Goal: Task Accomplishment & Management: Manage account settings

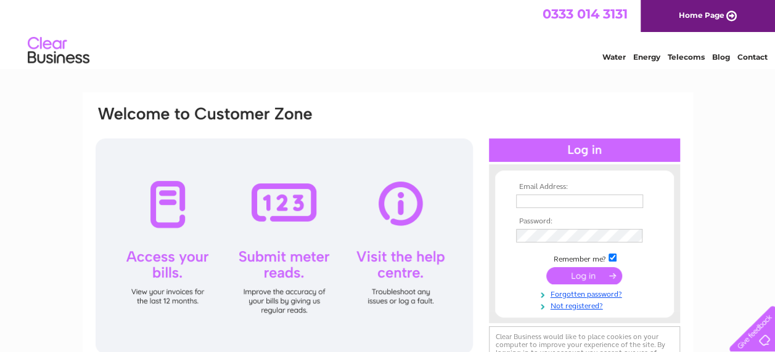
type input "odddownfootballclub@gmail.com"
click at [579, 275] on input "submit" at bounding box center [584, 275] width 76 height 17
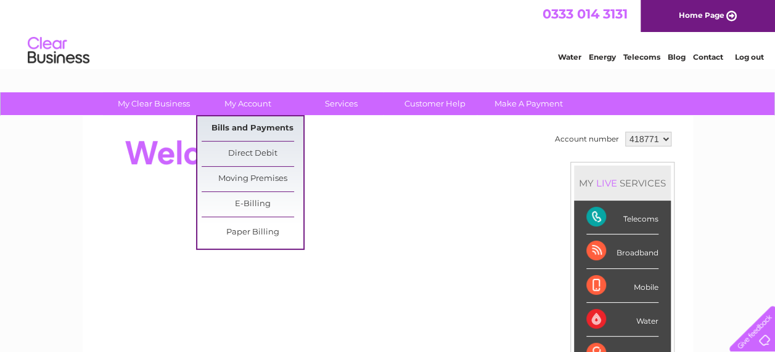
click at [243, 131] on link "Bills and Payments" at bounding box center [253, 128] width 102 height 25
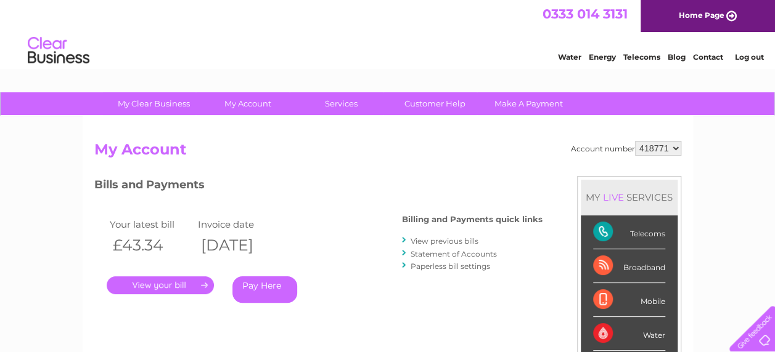
click at [155, 280] on link "." at bounding box center [160, 286] width 107 height 18
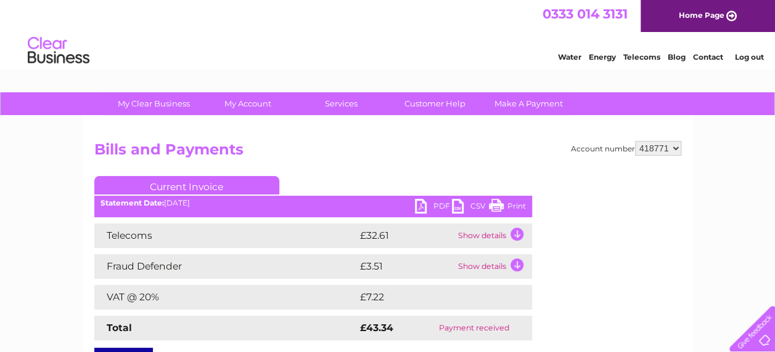
click at [420, 210] on link "PDF" at bounding box center [433, 208] width 37 height 18
